Goal: Transaction & Acquisition: Purchase product/service

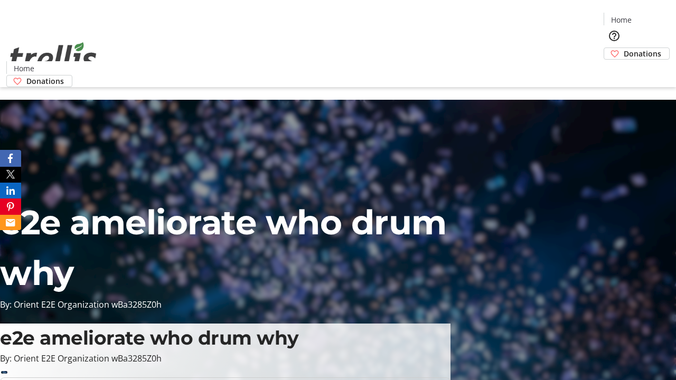
click at [624, 48] on span "Donations" at bounding box center [643, 53] width 38 height 11
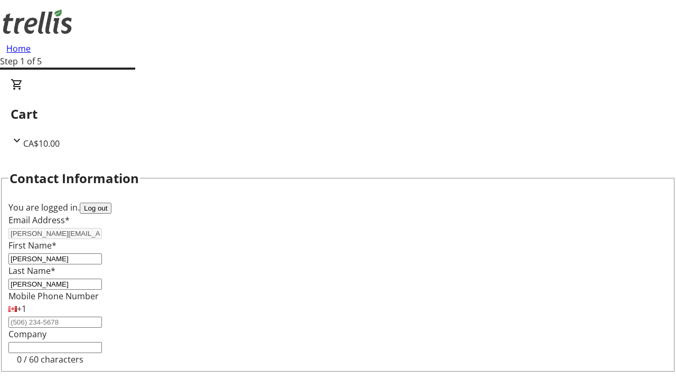
scroll to position [142, 0]
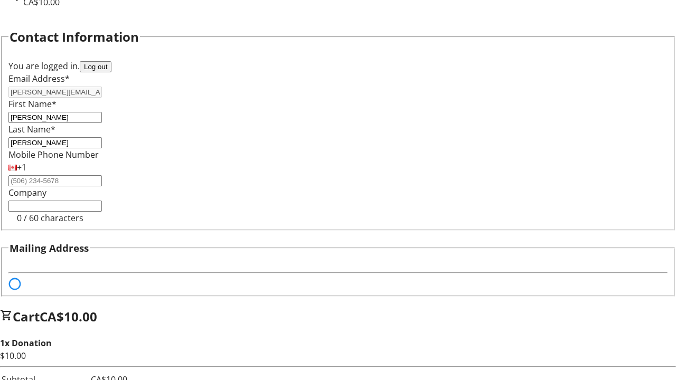
select select "BC"
select select "CA"
